Goal: Information Seeking & Learning: Find specific fact

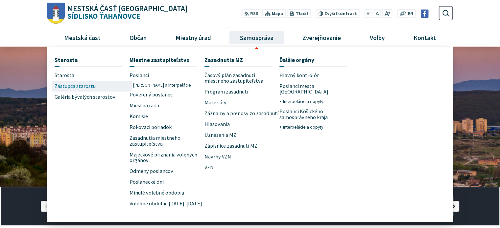
click at [80, 86] on span "Zástupca starostu" at bounding box center [75, 86] width 41 height 11
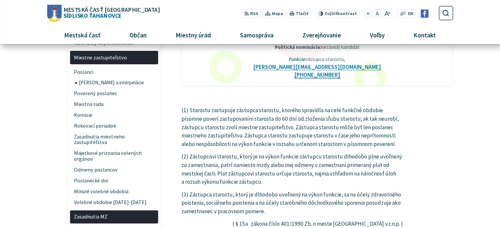
scroll to position [131, 0]
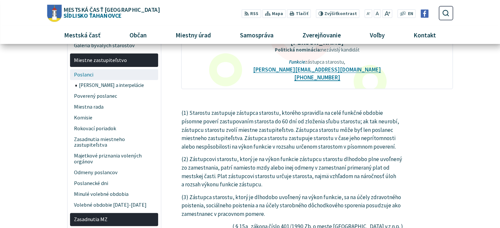
click at [83, 74] on span "Poslanci" at bounding box center [114, 74] width 80 height 11
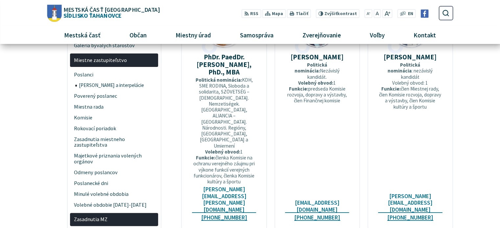
scroll to position [66, 0]
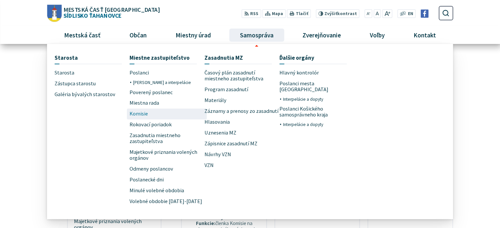
click at [137, 112] on span "Komisie" at bounding box center [138, 114] width 18 height 11
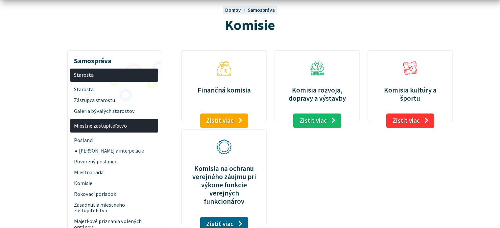
scroll to position [99, 0]
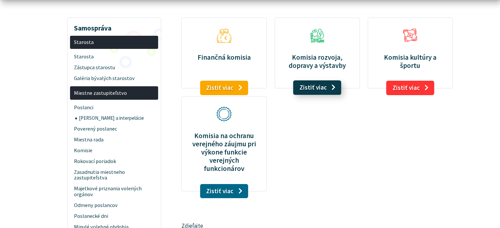
click at [309, 88] on link "Zistiť viac" at bounding box center [317, 87] width 48 height 14
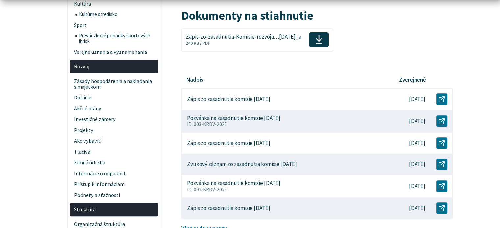
scroll to position [263, 0]
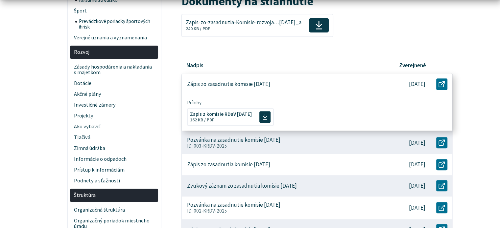
click at [268, 84] on p "Zápis zo zasadnutia komisie 25. 08. 2025" at bounding box center [228, 84] width 83 height 7
click at [218, 114] on span "Zapis z komisie RDaV 25.08.2025" at bounding box center [221, 113] width 62 height 5
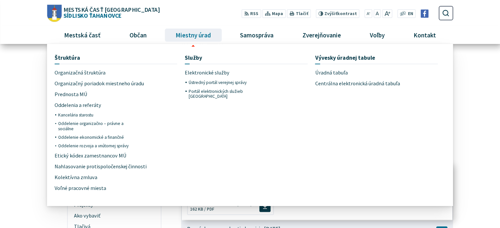
scroll to position [131, 0]
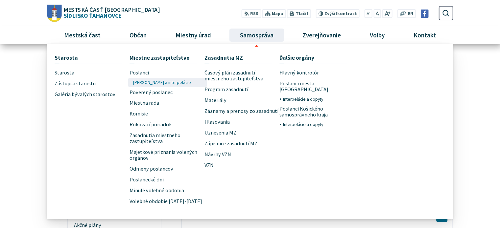
click at [145, 82] on span "[PERSON_NAME] a interpelácie" at bounding box center [162, 82] width 58 height 9
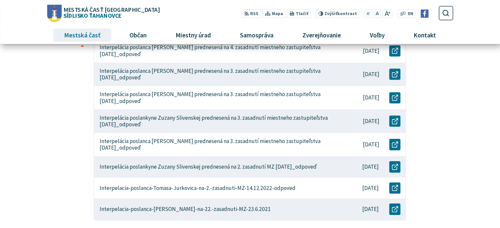
scroll to position [230, 0]
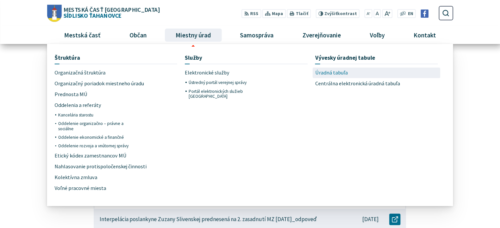
click at [333, 73] on span "Úradná tabuľa" at bounding box center [331, 73] width 33 height 11
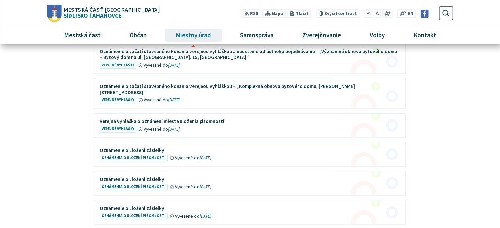
scroll to position [460, 0]
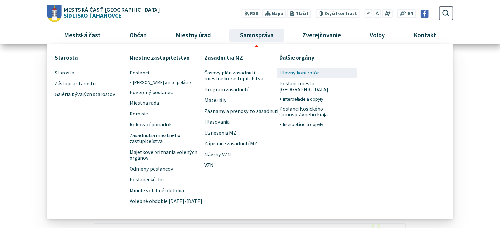
click at [287, 73] on span "Hlavný kontrolór" at bounding box center [298, 73] width 39 height 11
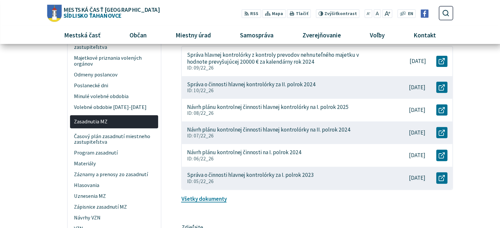
scroll to position [197, 0]
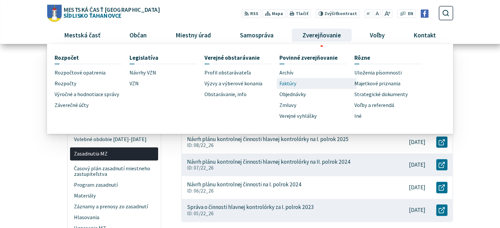
click at [288, 83] on span "Faktúry" at bounding box center [287, 83] width 17 height 11
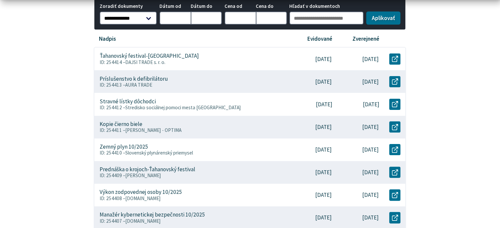
scroll to position [164, 0]
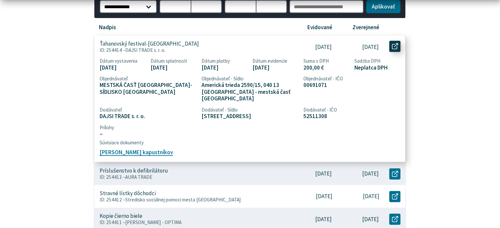
click at [392, 44] on use at bounding box center [395, 46] width 6 height 6
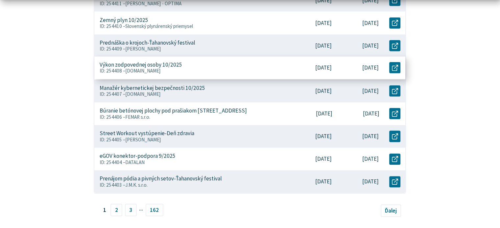
scroll to position [427, 0]
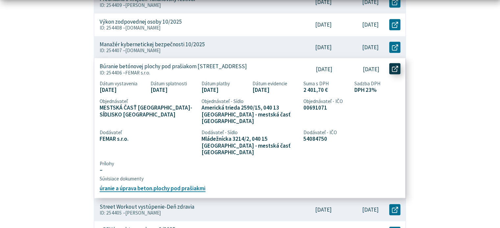
click at [390, 63] on link "Otvoriť document Búranie betónovej plochy pod prašiakom ul.Bukurešťská 6 v novo…" at bounding box center [394, 68] width 11 height 11
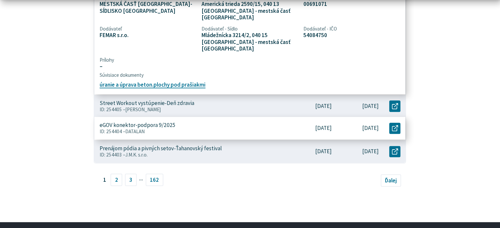
scroll to position [460, 0]
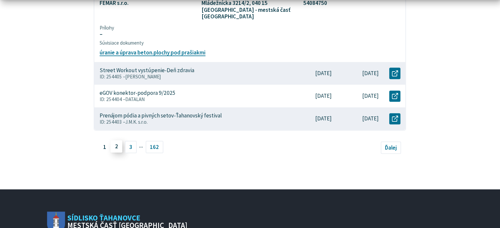
click at [114, 140] on link "2" at bounding box center [116, 146] width 12 height 12
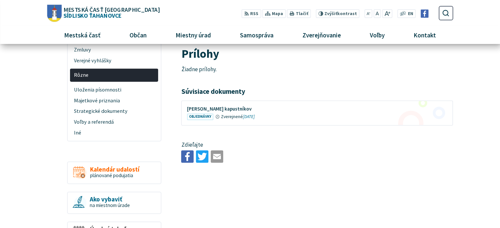
scroll to position [296, 0]
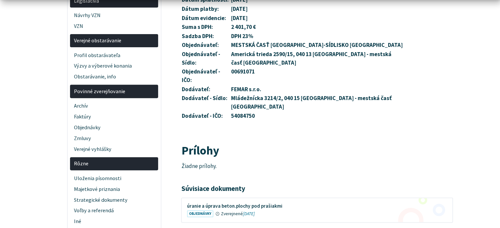
scroll to position [296, 0]
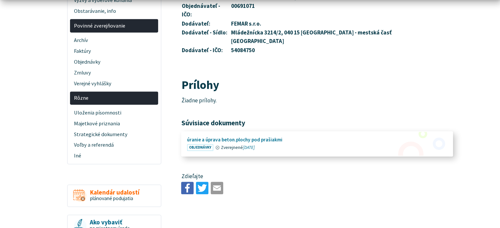
click at [257, 132] on figure at bounding box center [317, 144] width 270 height 24
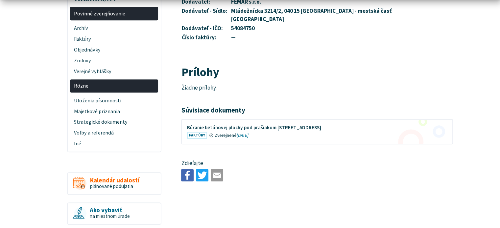
scroll to position [296, 0]
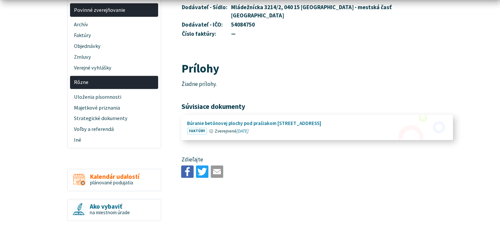
click at [233, 116] on figure at bounding box center [317, 128] width 270 height 24
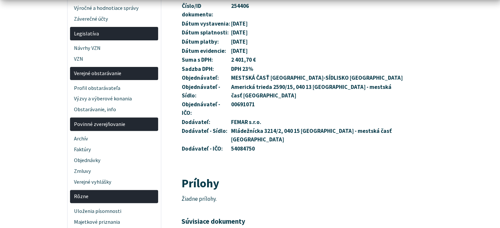
scroll to position [329, 0]
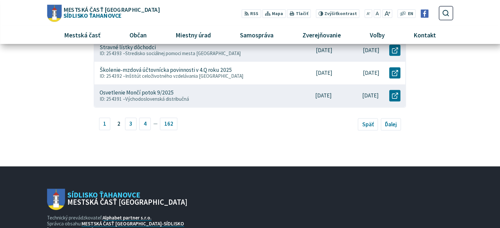
scroll to position [361, 0]
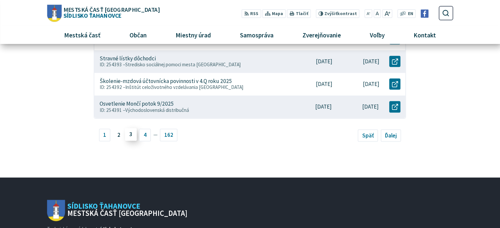
click at [129, 128] on link "3" at bounding box center [131, 134] width 12 height 12
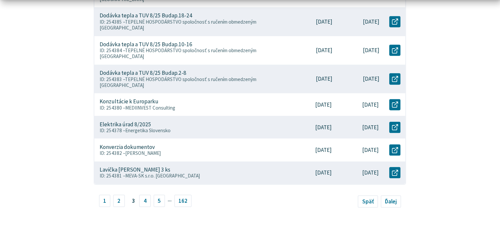
scroll to position [329, 0]
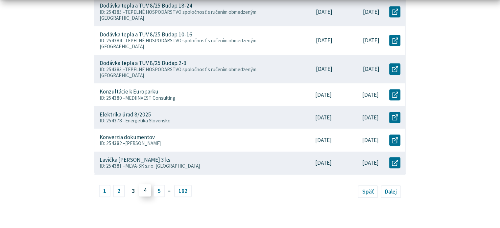
click at [143, 184] on link "4" at bounding box center [145, 190] width 12 height 12
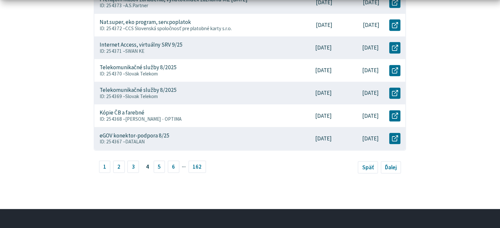
scroll to position [361, 0]
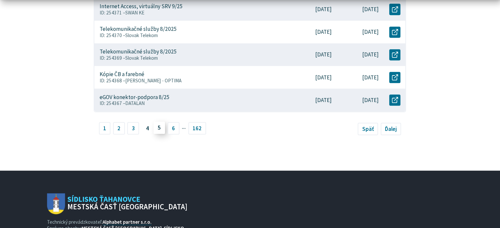
click at [158, 130] on link "5" at bounding box center [159, 128] width 12 height 12
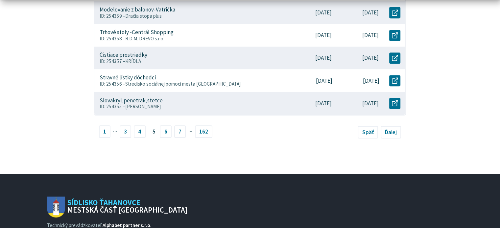
scroll to position [361, 0]
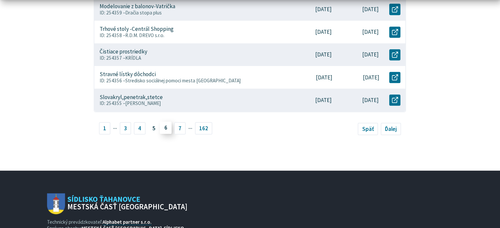
click at [166, 127] on link "6" at bounding box center [166, 128] width 12 height 12
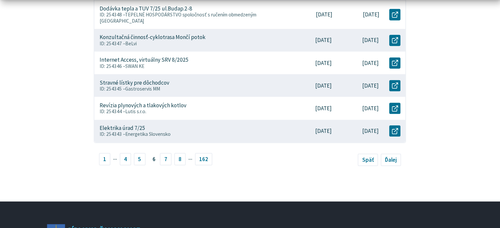
scroll to position [361, 0]
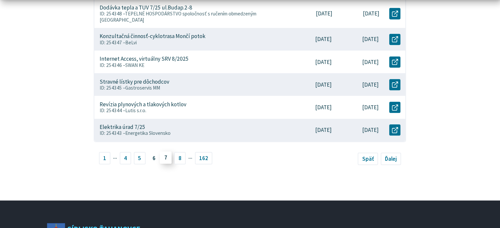
click at [163, 151] on link "7" at bounding box center [166, 157] width 12 height 12
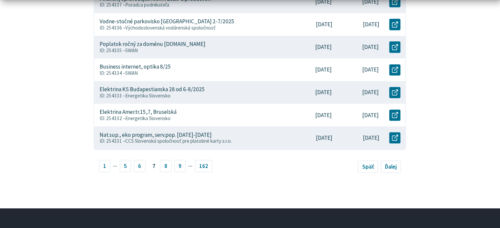
scroll to position [329, 0]
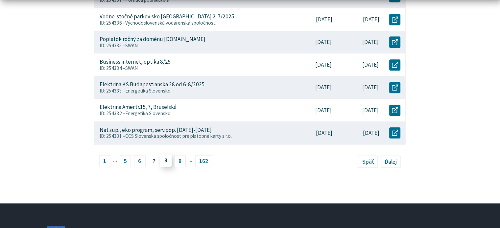
click at [163, 160] on link "8" at bounding box center [166, 160] width 12 height 12
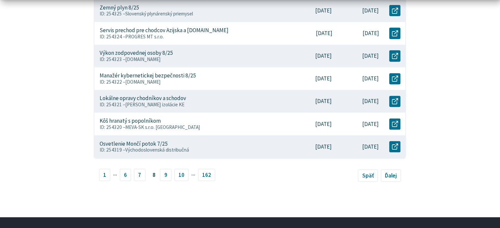
scroll to position [329, 0]
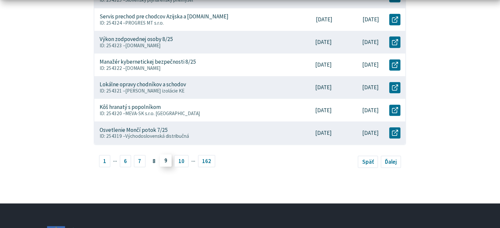
click at [164, 161] on link "9" at bounding box center [166, 160] width 12 height 12
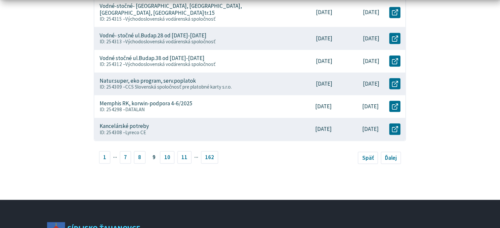
scroll to position [361, 0]
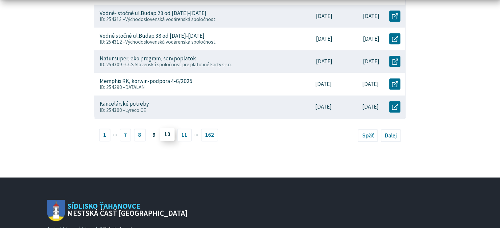
click at [168, 128] on link "10" at bounding box center [167, 134] width 15 height 12
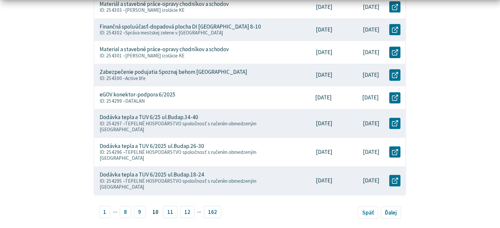
scroll to position [361, 0]
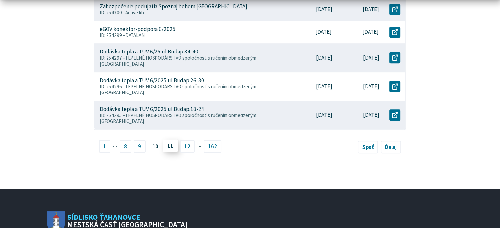
click at [171, 140] on link "11" at bounding box center [170, 146] width 15 height 12
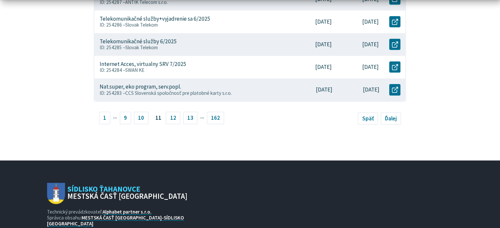
scroll to position [394, 0]
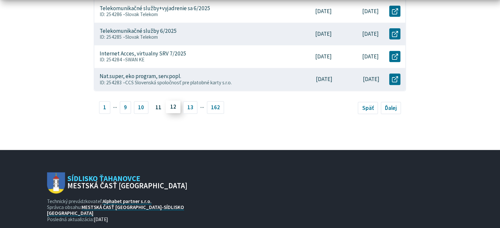
click at [172, 101] on link "12" at bounding box center [173, 107] width 15 height 12
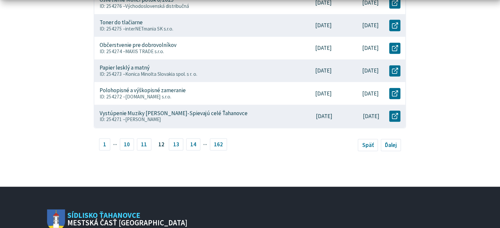
scroll to position [361, 0]
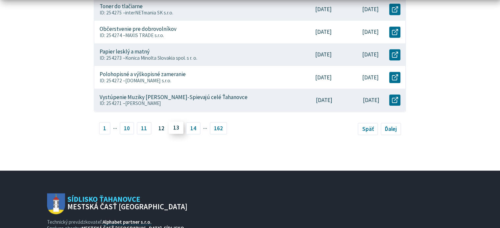
click at [177, 127] on link "13" at bounding box center [176, 128] width 15 height 12
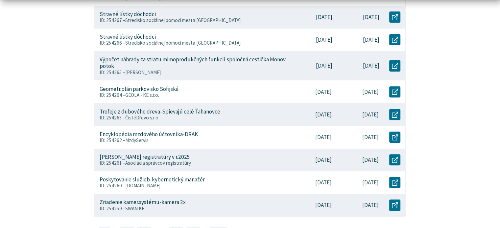
scroll to position [296, 0]
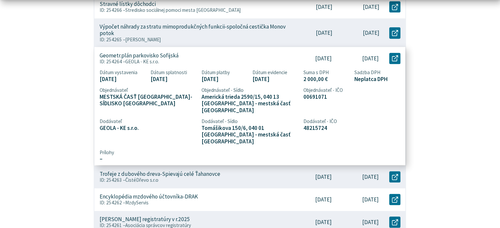
click at [114, 55] on p "Geometr.plán parkovisko Sofijská" at bounding box center [139, 55] width 79 height 7
drag, startPoint x: 100, startPoint y: 55, endPoint x: 179, endPoint y: 55, distance: 78.9
click at [179, 55] on div "Geometr.plán parkovisko Sofijská ID: 254264 – GEOLA - KE s.r.o." at bounding box center [191, 58] width 195 height 23
copy p "Geometr.plán parkovisko Sofijská"
drag, startPoint x: 165, startPoint y: 62, endPoint x: 99, endPoint y: 54, distance: 66.8
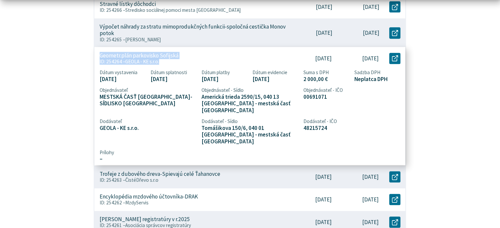
click at [99, 54] on div "Geometr.plán parkovisko Sofijská ID: 254264 – GEOLA - KE s.r.o." at bounding box center [191, 58] width 195 height 23
copy div "Geometr.plán parkovisko Sofijská ID: 254264 – GEOLA - KE s.r.o."
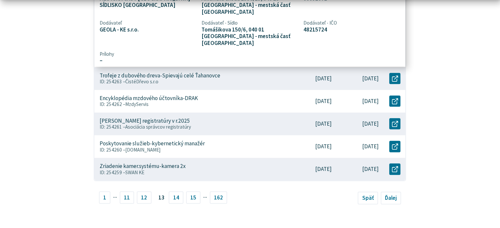
scroll to position [427, 0]
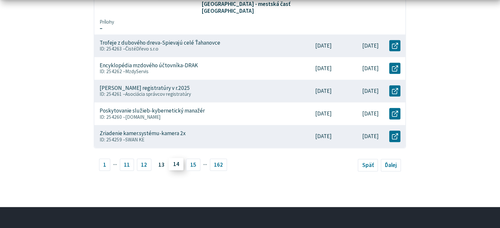
click at [176, 158] on link "14" at bounding box center [176, 164] width 15 height 12
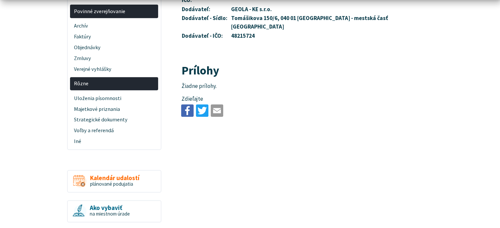
scroll to position [296, 0]
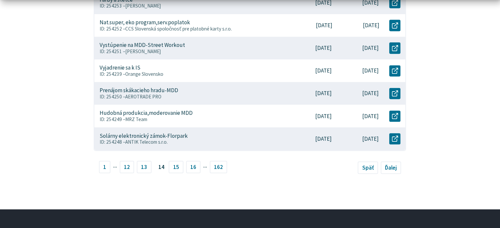
scroll to position [329, 0]
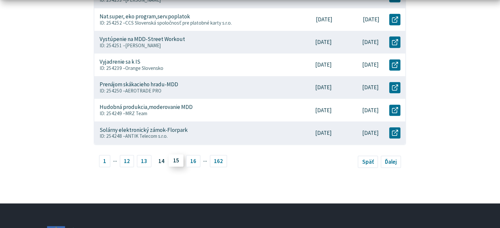
click at [174, 159] on link "15" at bounding box center [176, 160] width 15 height 12
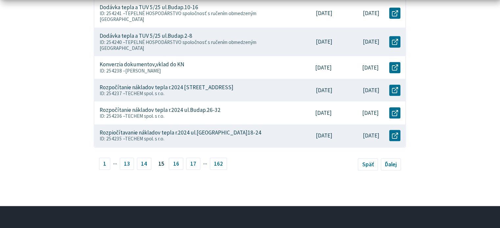
scroll to position [361, 0]
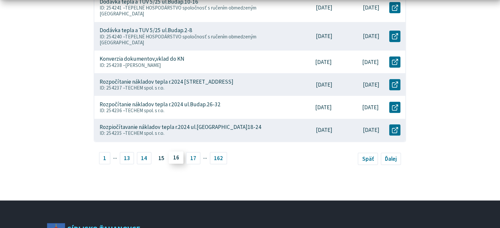
click at [173, 151] on link "16" at bounding box center [176, 157] width 15 height 12
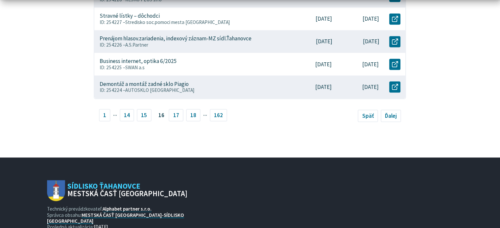
scroll to position [394, 0]
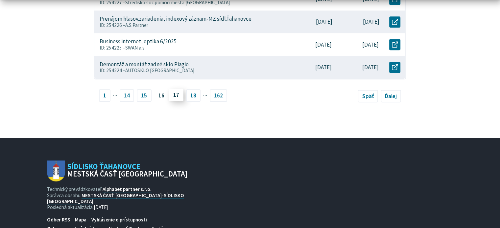
click at [174, 99] on link "17" at bounding box center [176, 95] width 15 height 12
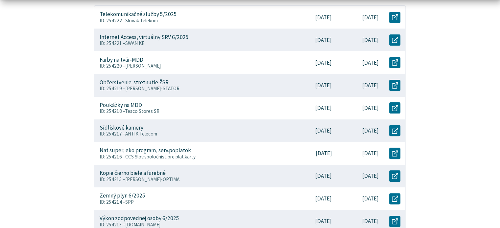
scroll to position [230, 0]
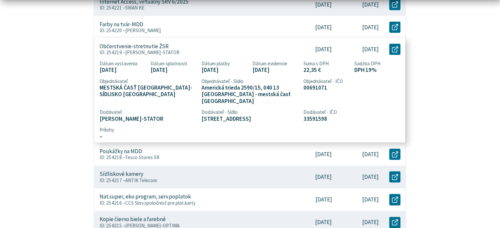
click at [134, 47] on p "Občerstvenie-stretnutie ŽSR" at bounding box center [134, 46] width 69 height 7
click at [161, 48] on p "Občerstvenie-stretnutie ŽSR" at bounding box center [134, 46] width 69 height 7
drag, startPoint x: 188, startPoint y: 51, endPoint x: 98, endPoint y: 46, distance: 89.8
click at [98, 46] on div "Občerstvenie-stretnutie ŽSR ID: 254219 – Milena Leskovianská-STATOR" at bounding box center [191, 49] width 195 height 23
copy div "Občerstvenie-stretnutie ŽSR ID: 254219 – Milena Leskovianská-STATOR"
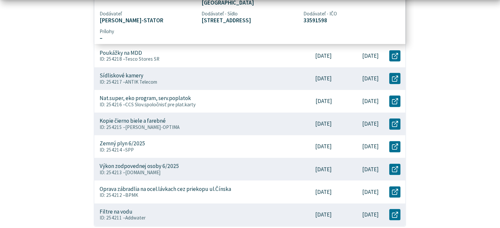
scroll to position [394, 0]
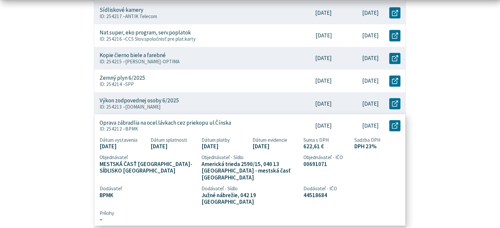
click at [144, 120] on p "Oprava zábradlia na ocel.lávkach cez priekopu ul.Čínska" at bounding box center [165, 123] width 131 height 7
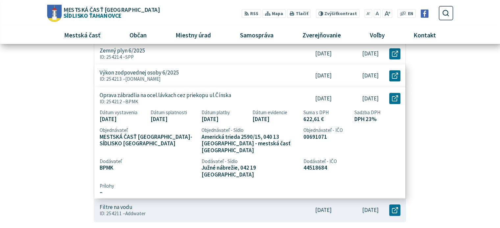
scroll to position [329, 0]
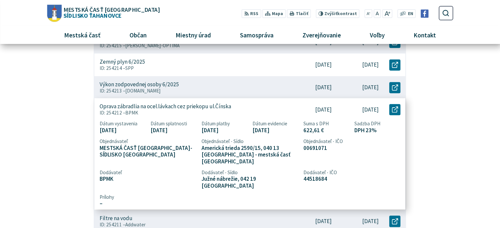
click at [139, 113] on p "ID: 254212 – BPMK" at bounding box center [192, 113] width 185 height 6
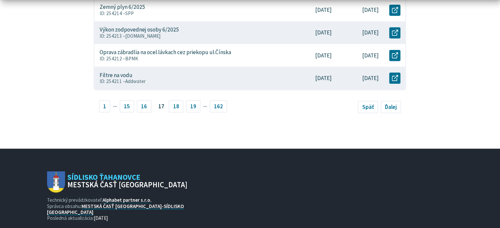
scroll to position [394, 0]
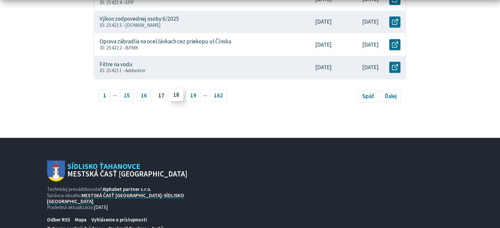
click at [179, 95] on link "18" at bounding box center [176, 95] width 15 height 12
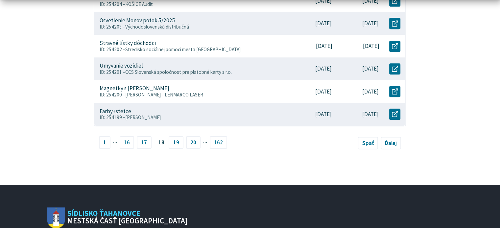
scroll to position [361, 0]
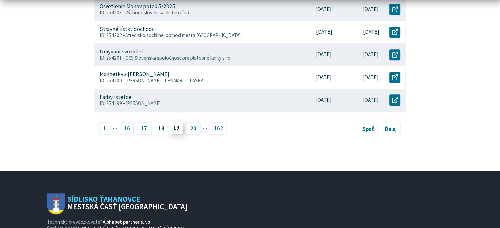
click at [174, 129] on link "19" at bounding box center [176, 128] width 15 height 12
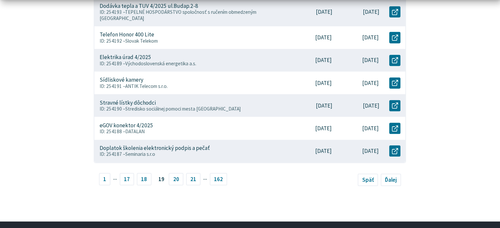
scroll to position [361, 0]
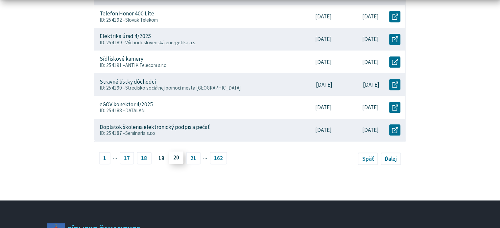
click at [172, 151] on link "20" at bounding box center [176, 157] width 15 height 12
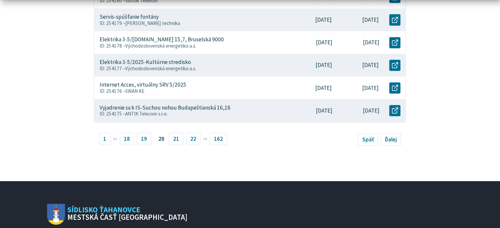
scroll to position [361, 0]
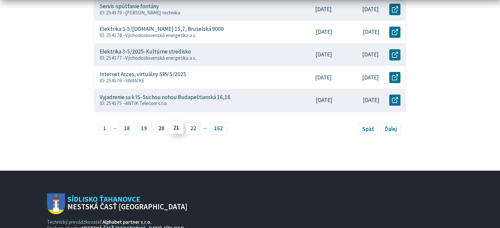
click at [177, 129] on link "21" at bounding box center [176, 128] width 15 height 12
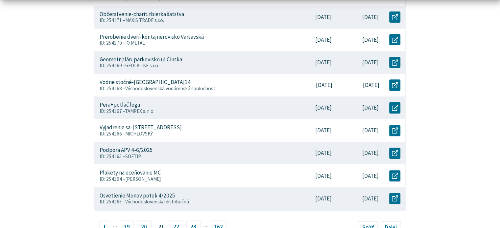
scroll to position [296, 0]
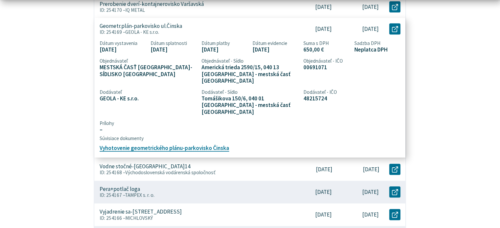
click at [127, 24] on p "Geometr.plán-parkovisko ul.Činska" at bounding box center [141, 26] width 82 height 7
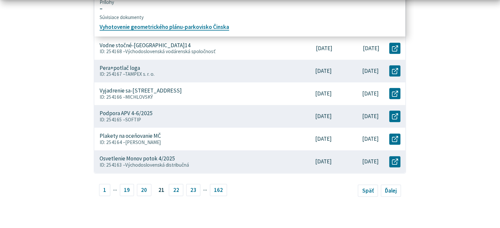
scroll to position [427, 0]
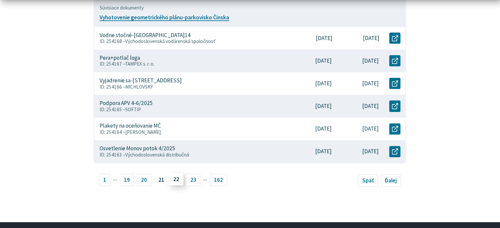
click at [172, 173] on link "22" at bounding box center [176, 179] width 15 height 12
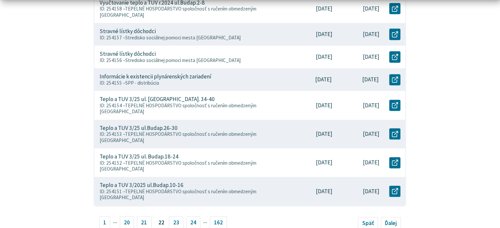
scroll to position [361, 0]
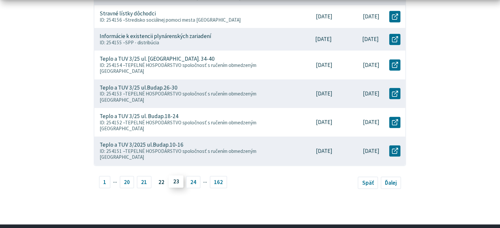
click at [172, 175] on link "23" at bounding box center [176, 181] width 15 height 12
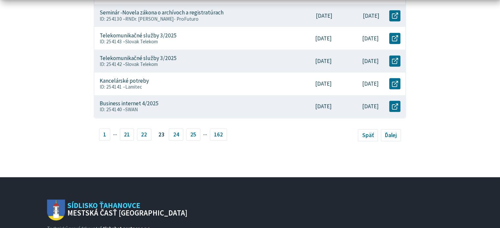
scroll to position [361, 0]
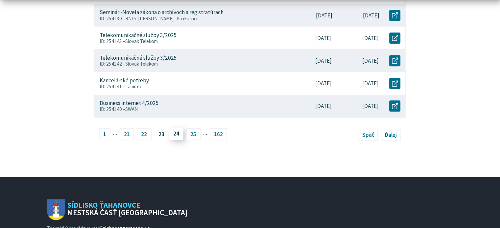
click at [174, 127] on link "24" at bounding box center [176, 133] width 15 height 12
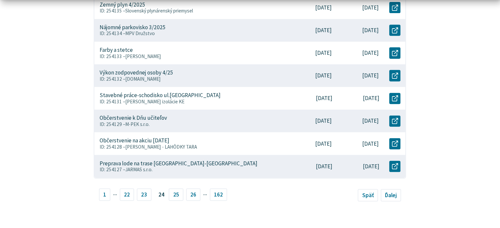
scroll to position [296, 0]
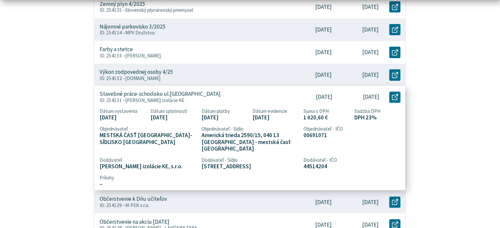
click at [181, 93] on p "Stavebné práce-schodisko ul.[GEOGRAPHIC_DATA]" at bounding box center [160, 94] width 121 height 7
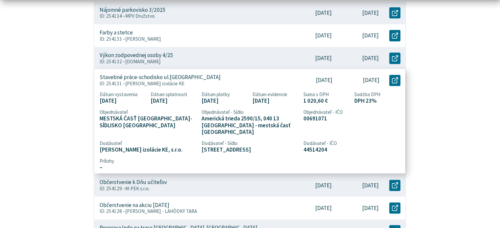
scroll to position [329, 0]
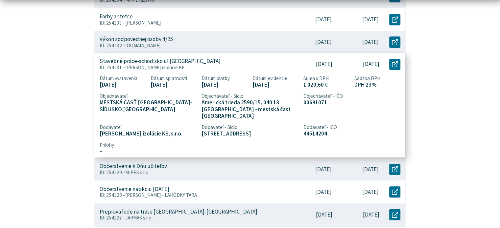
drag, startPoint x: 203, startPoint y: 127, endPoint x: 244, endPoint y: 128, distance: 41.7
click at [244, 130] on span "[STREET_ADDRESS]" at bounding box center [249, 133] width 97 height 7
click at [231, 142] on span "Prílohy" at bounding box center [250, 145] width 301 height 6
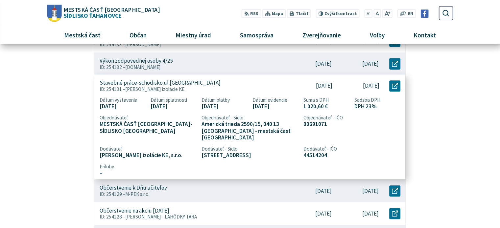
scroll to position [296, 0]
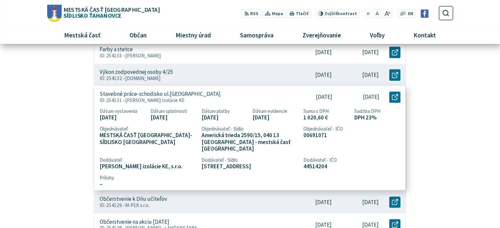
click at [181, 94] on p "Stavebné práce-schodisko ul.[GEOGRAPHIC_DATA]" at bounding box center [160, 94] width 121 height 7
drag, startPoint x: 234, startPoint y: 93, endPoint x: 169, endPoint y: 93, distance: 64.7
click at [169, 93] on div "Stavebné práce-schodisko ul.[GEOGRAPHIC_DATA] ID: 254131 – [PERSON_NAME] izolác…" at bounding box center [192, 97] width 196 height 23
copy p "Budapeštianská ku K-parku"
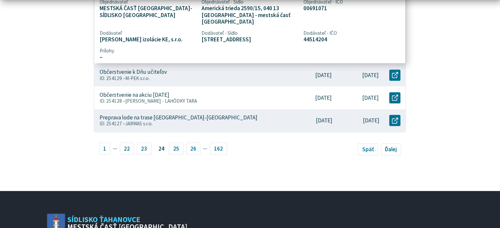
scroll to position [427, 0]
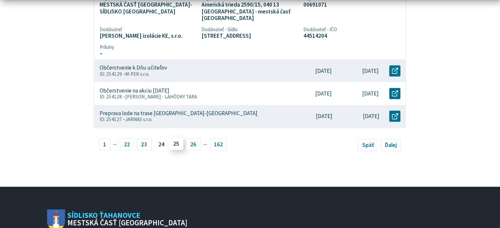
click at [177, 138] on link "25" at bounding box center [176, 144] width 15 height 12
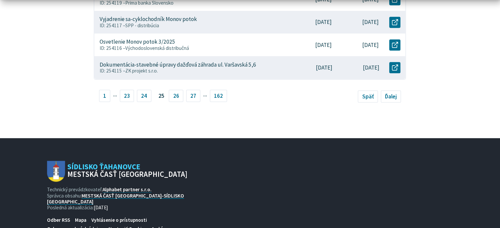
scroll to position [394, 0]
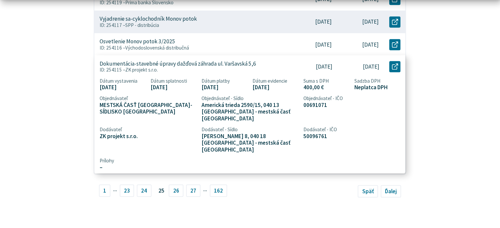
click at [181, 64] on p "Dokumentácia-stavebné úpravy dažďová záhrada ul. Varšavská 5,6" at bounding box center [178, 63] width 156 height 7
drag, startPoint x: 223, startPoint y: 63, endPoint x: 256, endPoint y: 65, distance: 32.3
click at [256, 65] on div "Dokumentácia-stavebné úpravy dažďová záhrada ul. Varšavská 5,6 ID: 254115 – ZK …" at bounding box center [192, 67] width 196 height 23
copy p "Varšavská 5,6"
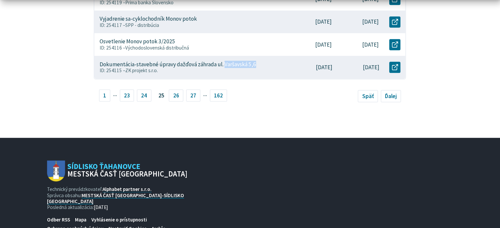
click at [173, 94] on link "26" at bounding box center [176, 95] width 15 height 12
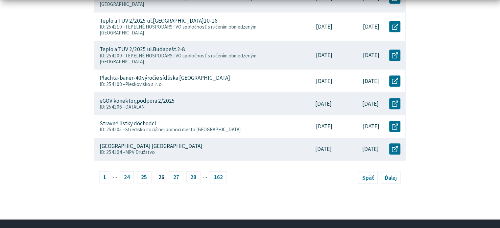
scroll to position [361, 0]
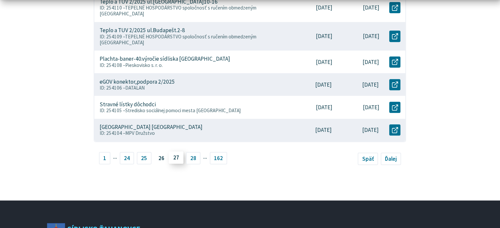
click at [176, 151] on link "27" at bounding box center [176, 157] width 15 height 12
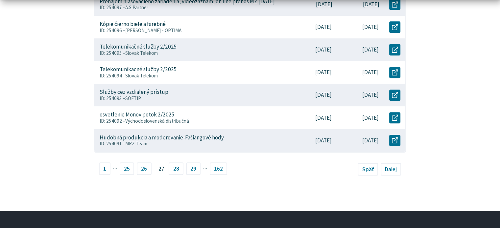
scroll to position [361, 0]
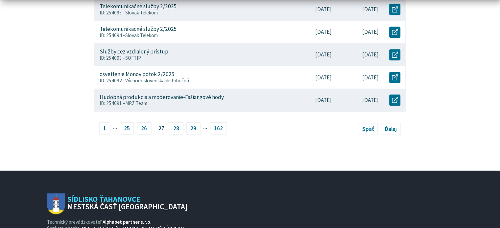
click at [176, 134] on ul "1 ··· 25 26 27 28 29 ··· 162" at bounding box center [228, 129] width 259 height 14
click at [175, 130] on link "28" at bounding box center [176, 128] width 15 height 12
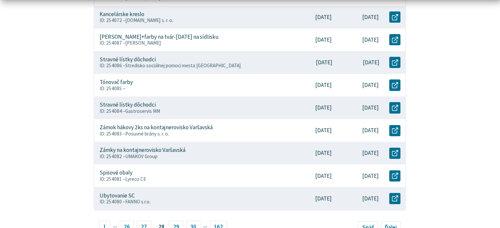
scroll to position [329, 0]
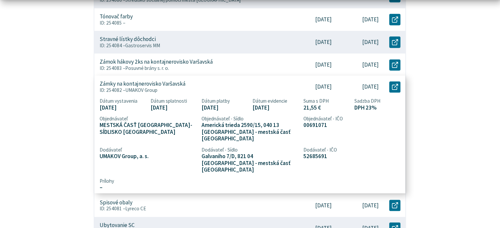
click at [157, 81] on p "Zámky na kontajnerovisko Varšavská" at bounding box center [143, 83] width 86 height 7
drag, startPoint x: 187, startPoint y: 83, endPoint x: 162, endPoint y: 84, distance: 25.0
click at [162, 84] on div "Zámky na kontajnerovisko Varšavská ID: 254082 – UMAKOV Group" at bounding box center [191, 87] width 195 height 23
copy p "Varšavská"
